Goal: Transaction & Acquisition: Obtain resource

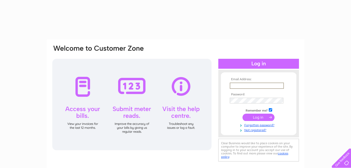
click at [242, 86] on input "text" at bounding box center [257, 85] width 54 height 6
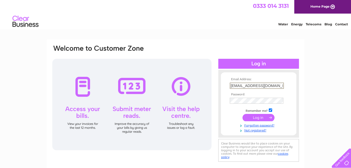
type input "Harroldbros@outlook.com"
click at [230, 112] on tbody "Email Address: Harroldbros@outlook.com Password: Remember me?" at bounding box center [259, 104] width 60 height 55
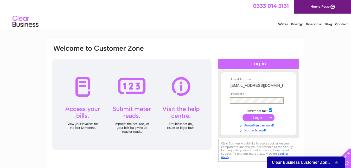
click at [243, 114] on input "submit" at bounding box center [259, 117] width 32 height 7
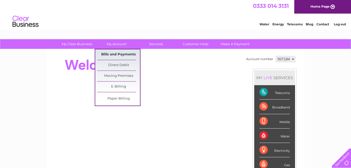
click at [122, 54] on link "Bills and Payments" at bounding box center [118, 54] width 43 height 10
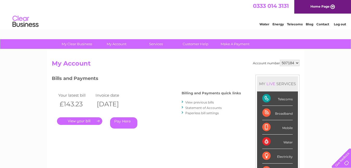
click at [95, 120] on link "." at bounding box center [79, 121] width 45 height 8
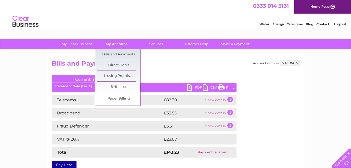
click at [116, 42] on link "My Account" at bounding box center [116, 44] width 43 height 10
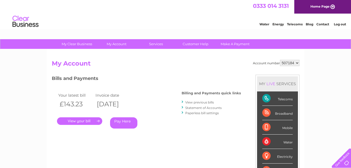
click at [199, 102] on link "View previous bills" at bounding box center [199, 102] width 29 height 4
click at [183, 102] on div at bounding box center [183, 101] width 2 height 5
click at [190, 102] on link "View previous bills" at bounding box center [199, 102] width 29 height 4
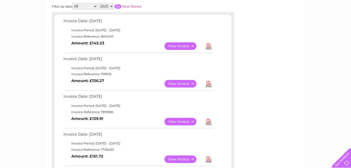
scroll to position [84, 0]
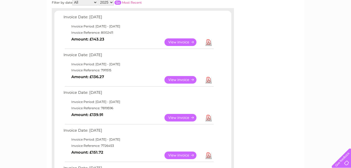
click at [176, 117] on link "View" at bounding box center [184, 118] width 38 height 8
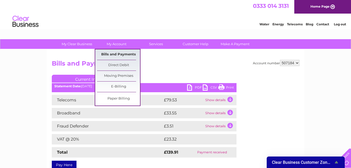
click at [116, 54] on link "Bills and Payments" at bounding box center [118, 54] width 43 height 10
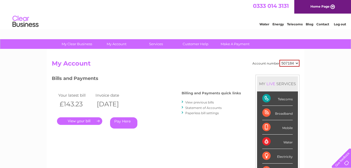
click at [204, 103] on link "View previous bills" at bounding box center [199, 102] width 29 height 4
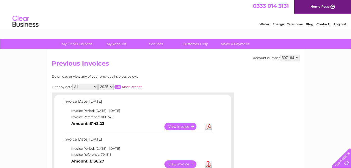
click at [173, 163] on link "View" at bounding box center [184, 164] width 38 height 8
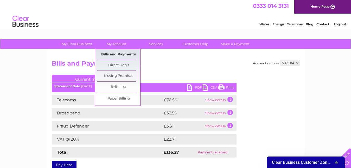
click at [122, 54] on link "Bills and Payments" at bounding box center [118, 54] width 43 height 10
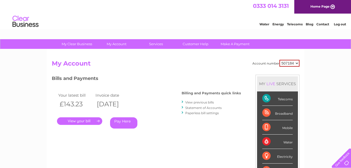
click at [203, 102] on link "View previous bills" at bounding box center [199, 102] width 29 height 4
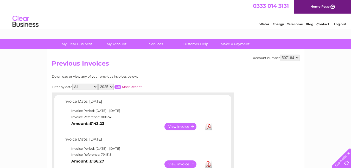
click at [179, 125] on link "View" at bounding box center [184, 126] width 38 height 8
